Goal: Communication & Community: Answer question/provide support

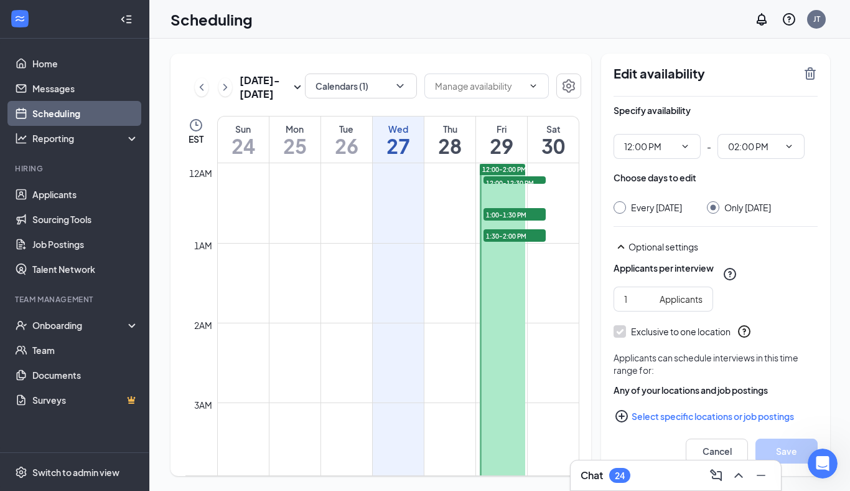
scroll to position [921, 0]
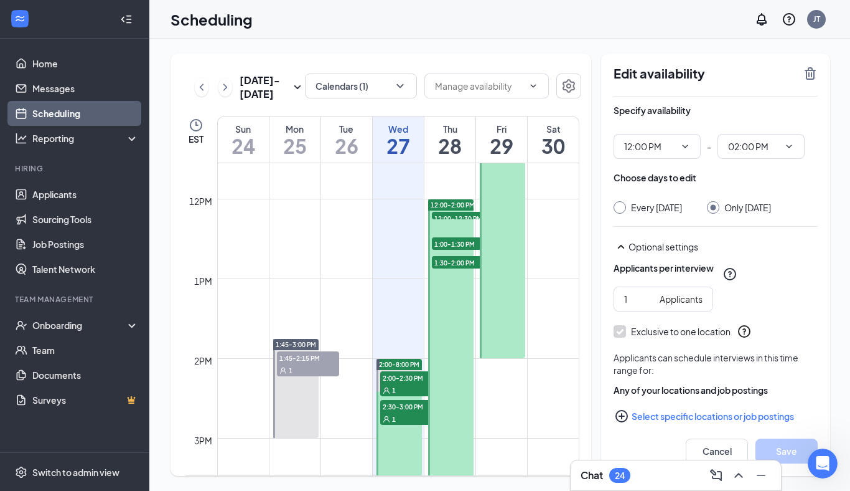
click at [708, 411] on div "Any of your locations and job postings Select specific locations or job postings" at bounding box center [716, 405] width 204 height 45
click at [819, 455] on icon "Open Intercom Messenger" at bounding box center [821, 461] width 21 height 21
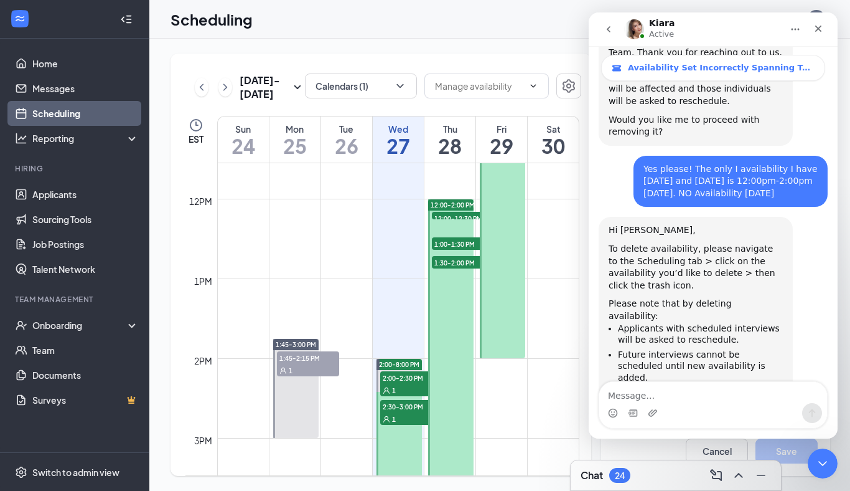
scroll to position [484, 0]
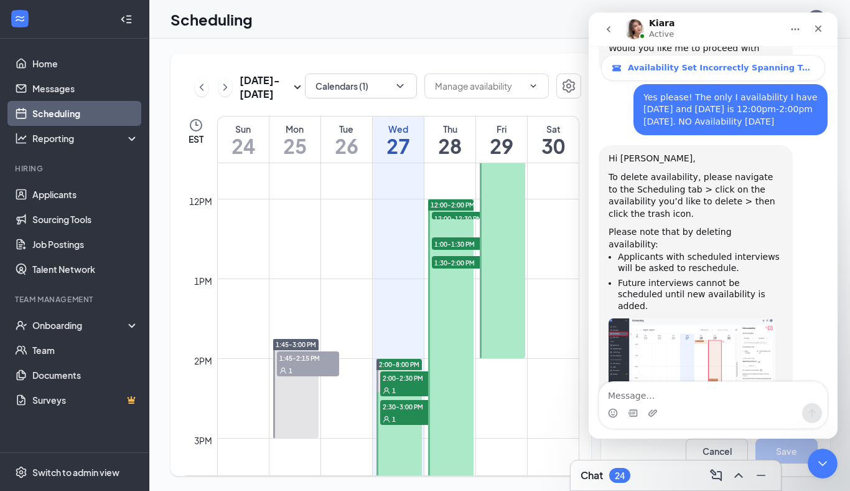
click at [704, 390] on textarea "Message…" at bounding box center [713, 392] width 228 height 21
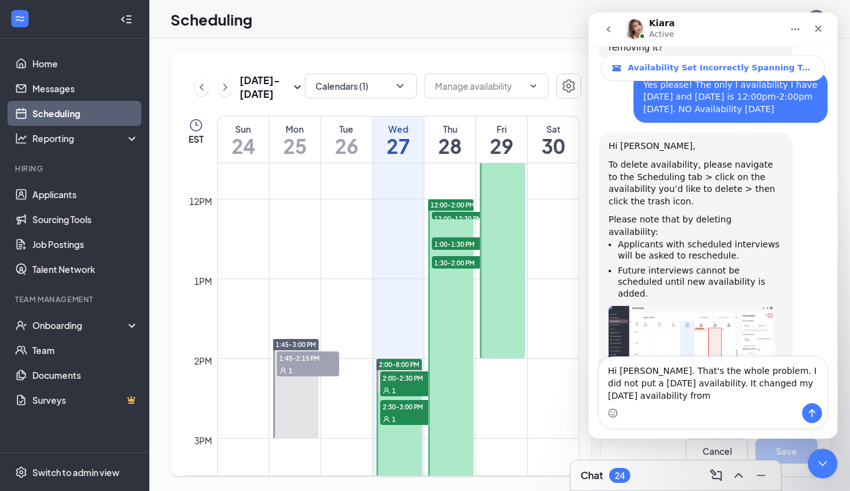
scroll to position [509, 0]
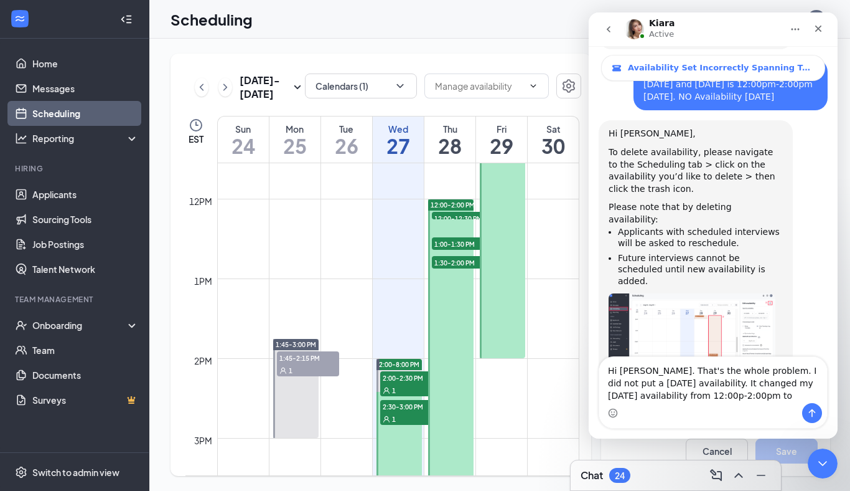
click at [743, 381] on textarea "Hi [PERSON_NAME]. That's the whole problem. I did not put a [DATE] availability…" at bounding box center [713, 380] width 228 height 46
click at [630, 391] on textarea "Hi [PERSON_NAME]. That's the whole problem. I did not put a [DATE] availability…" at bounding box center [713, 380] width 228 height 46
click at [698, 395] on textarea "Hi [PERSON_NAME]. That's the whole problem. I did not put a [DATE] availability…" at bounding box center [713, 380] width 228 height 46
click at [810, 396] on textarea "Hi [PERSON_NAME]. That's the whole problem. I did not put a [DATE] availability…" at bounding box center [713, 380] width 228 height 46
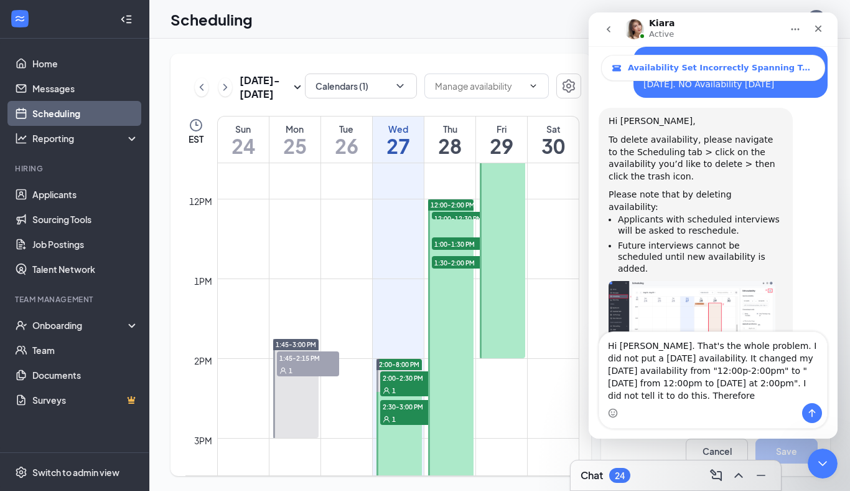
scroll to position [533, 0]
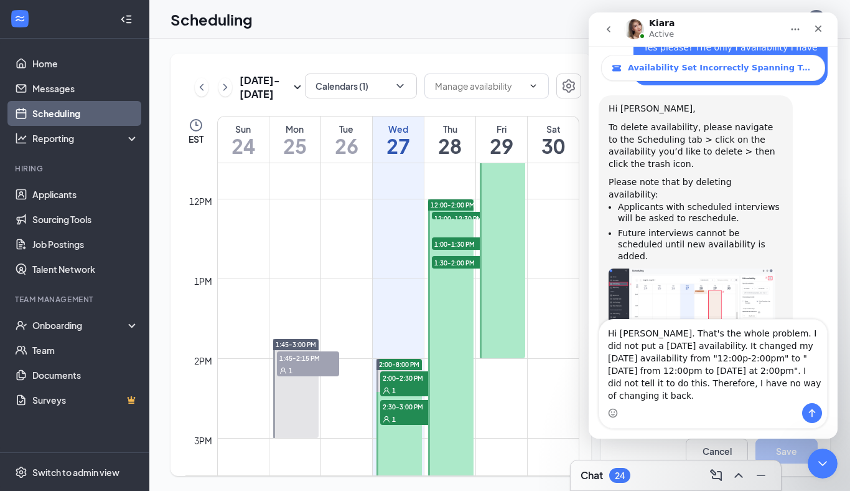
type textarea "Hi [PERSON_NAME]. That's the whole problem. I did not put a [DATE] availability…"
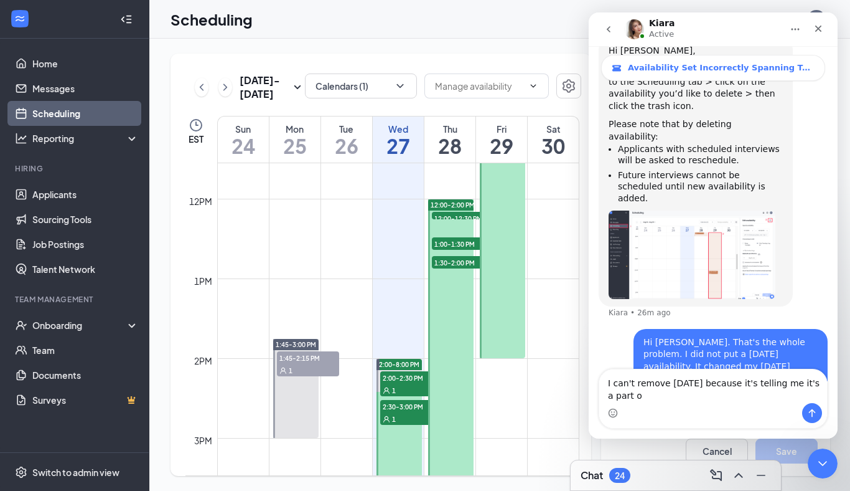
scroll to position [604, 0]
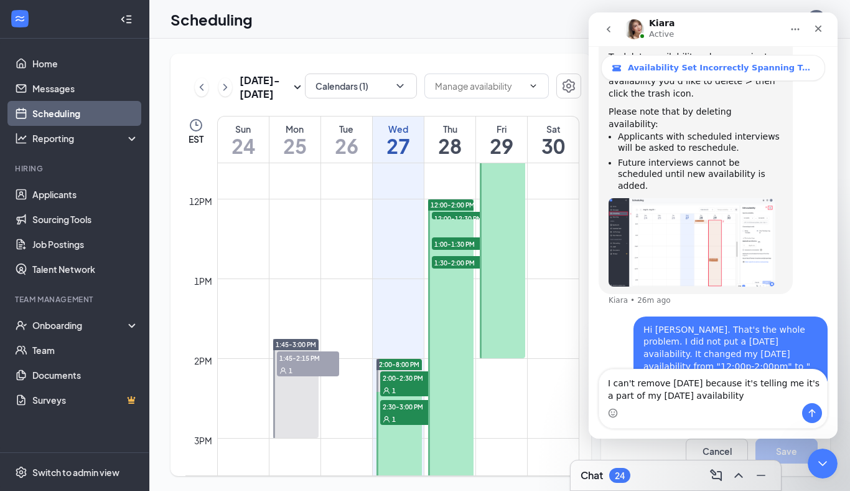
type textarea "I can't remove [DATE] because it's telling me it's a part of my [DATE] availabi…"
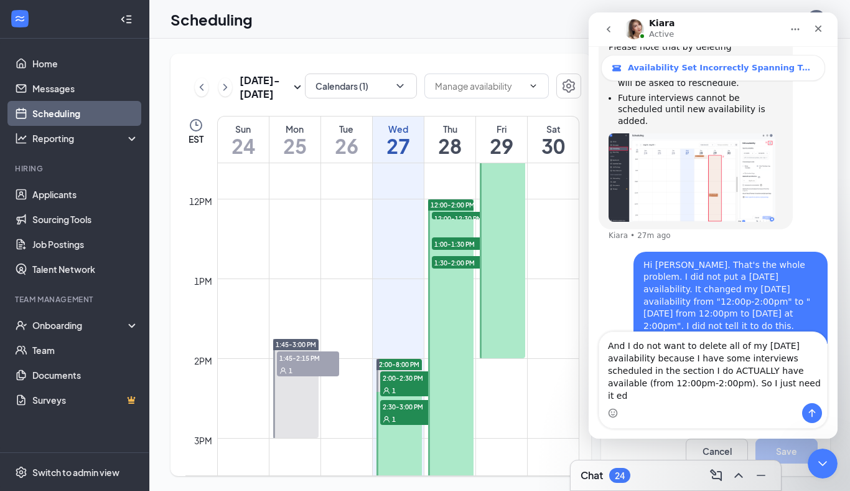
scroll to position [681, 0]
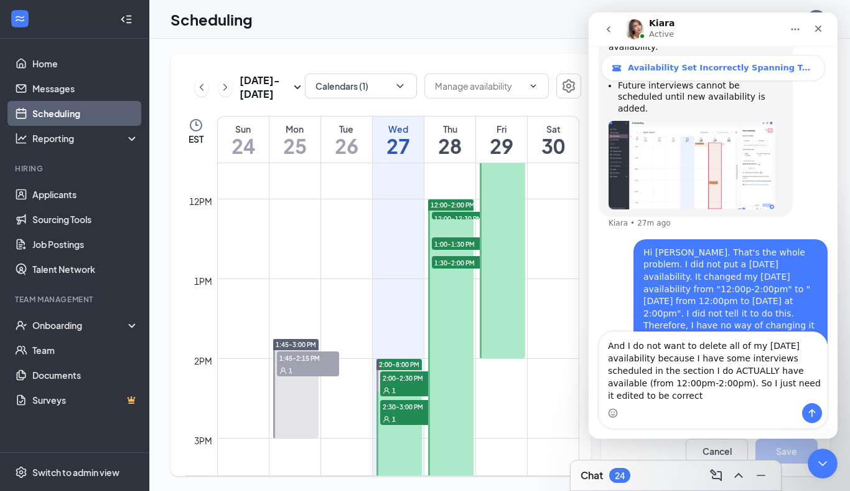
type textarea "And I do not want to delete all of my [DATE] availability because I have some i…"
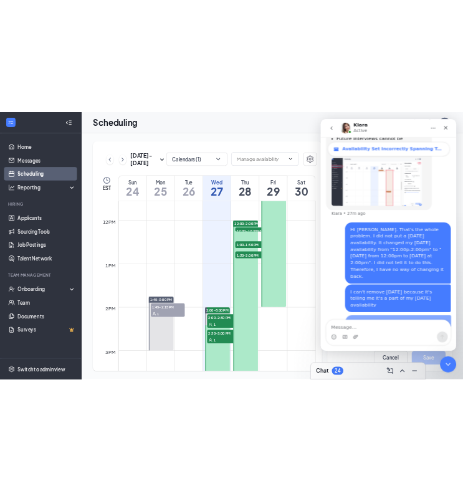
scroll to position [718, 0]
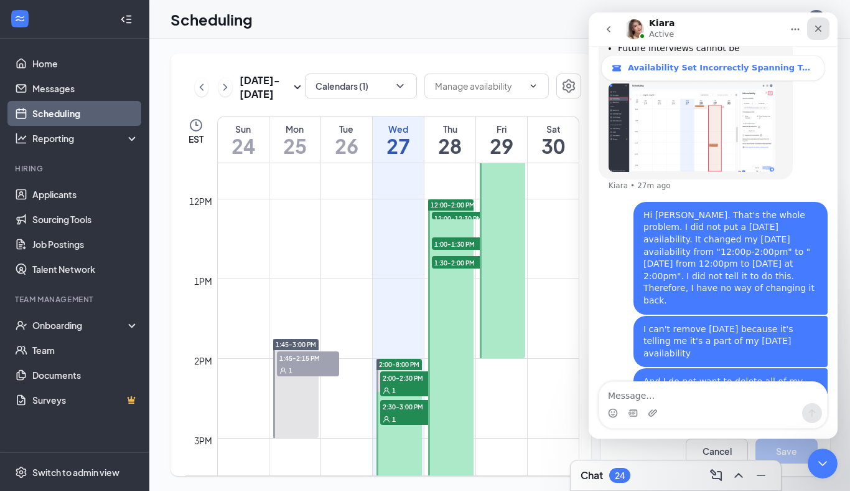
click at [820, 24] on icon "Close" at bounding box center [819, 29] width 10 height 10
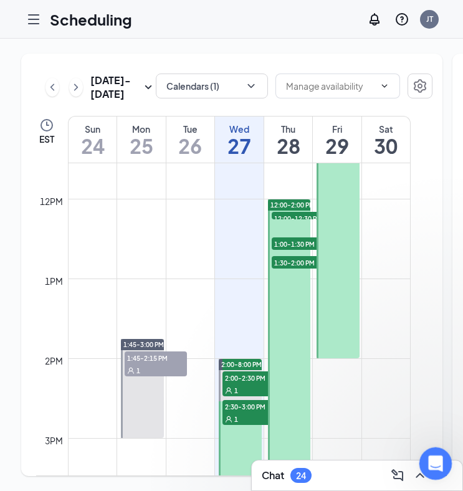
click at [430, 466] on icon "Open Intercom Messenger" at bounding box center [433, 461] width 21 height 21
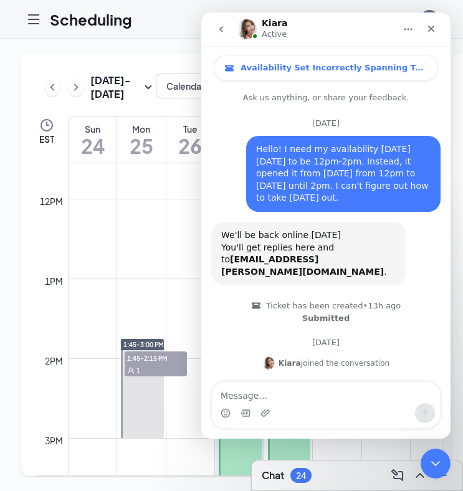
scroll to position [838, 0]
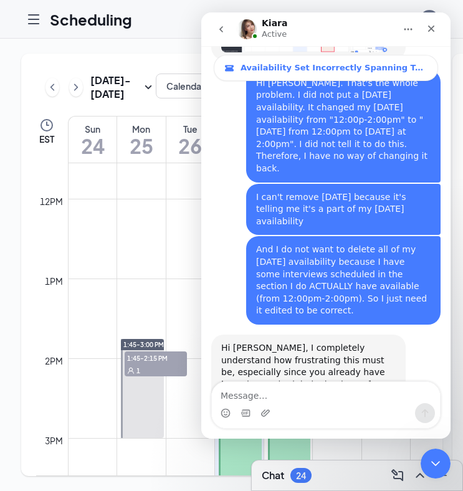
click at [305, 403] on div "Intercom messenger" at bounding box center [326, 413] width 228 height 20
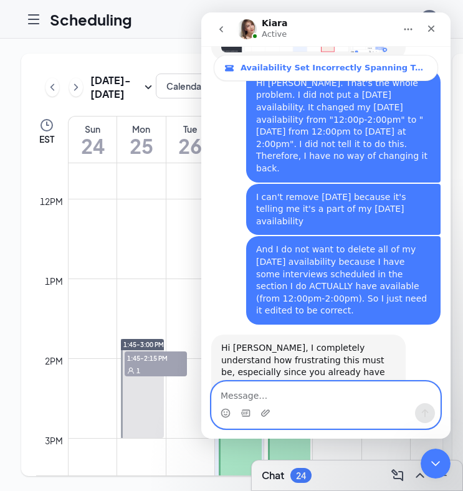
click at [314, 402] on textarea "Message…" at bounding box center [326, 392] width 228 height 21
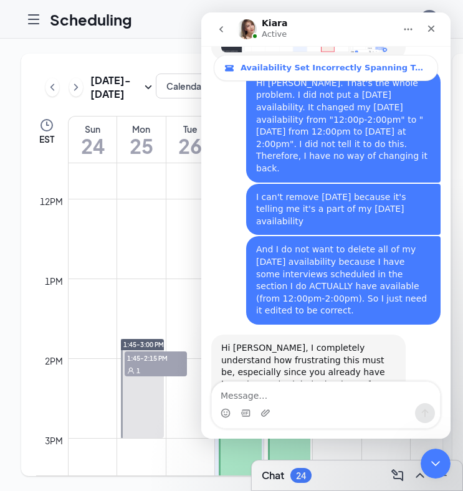
click at [144, 138] on div "[DATE] - [DATE] Calendars (1) EST Sun 24 Mon 25 Tue 26 Wed 27 Thu 28 Fri 29 Sat…" at bounding box center [231, 265] width 421 height 422
click at [126, 17] on h1 "Scheduling" at bounding box center [91, 19] width 82 height 21
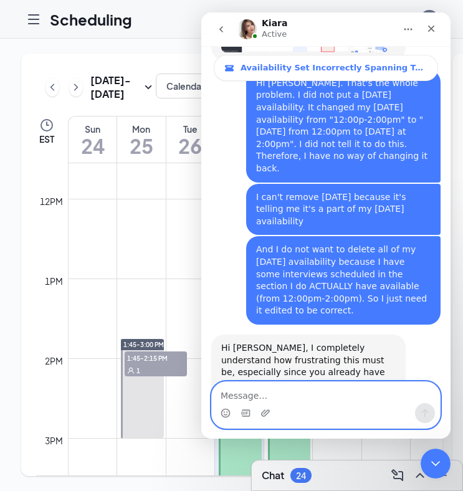
click at [341, 396] on textarea "Message…" at bounding box center [326, 392] width 228 height 21
type textarea "E"
type textarea "Thanks, [PERSON_NAME]. EST"
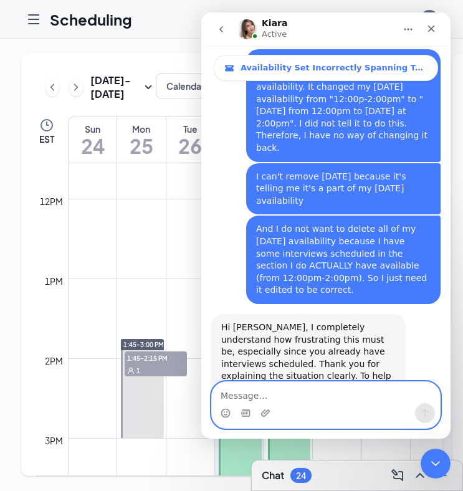
scroll to position [875, 0]
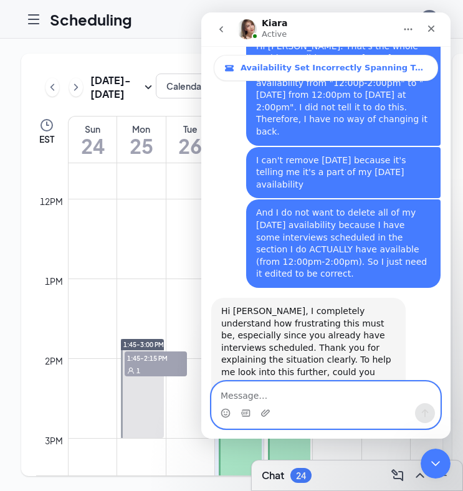
click at [57, 288] on div "1pm" at bounding box center [53, 281] width 23 height 14
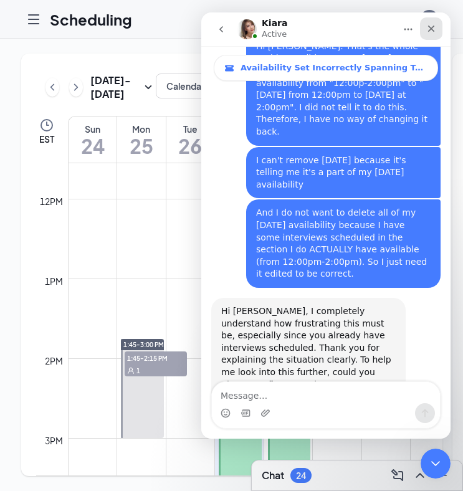
drag, startPoint x: 439, startPoint y: 29, endPoint x: 210, endPoint y: 227, distance: 302.8
click at [439, 29] on div "Close" at bounding box center [431, 28] width 22 height 22
